Goal: Communication & Community: Participate in discussion

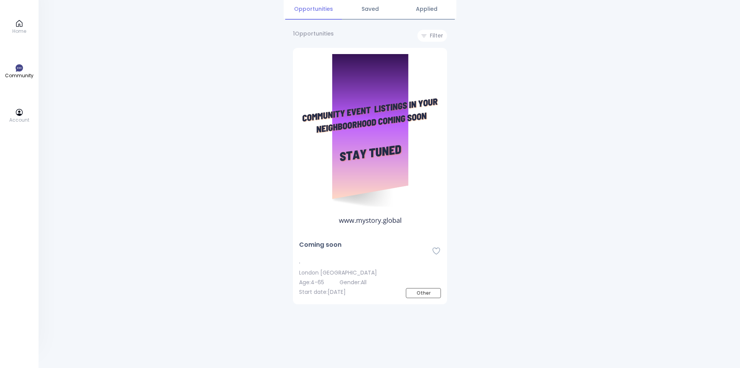
click at [379, 191] on img at bounding box center [370, 144] width 142 height 180
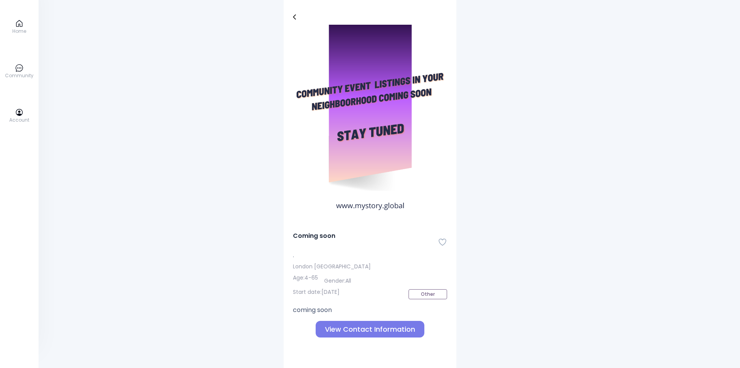
click at [295, 18] on img at bounding box center [294, 16] width 3 height 5
